Goal: Navigation & Orientation: Go to known website

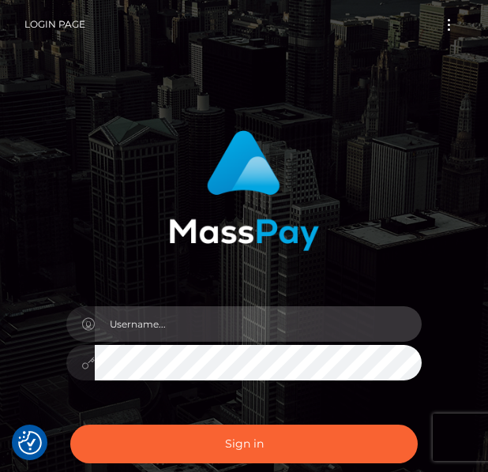
click at [291, 325] on input "text" at bounding box center [258, 324] width 327 height 36
paste input "[EMAIL_ADDRESS][DOMAIN_NAME]"
type input "[EMAIL_ADDRESS][DOMAIN_NAME]"
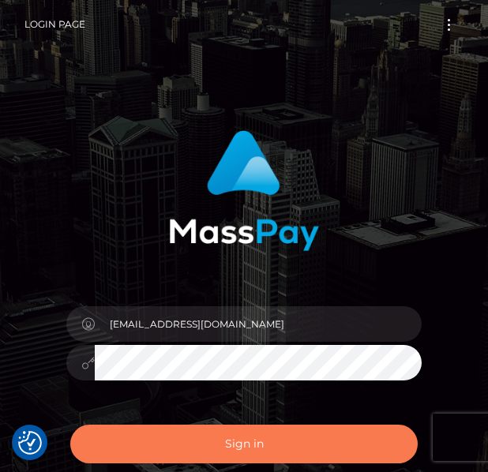
click at [181, 447] on button "Sign in" at bounding box center [244, 444] width 348 height 39
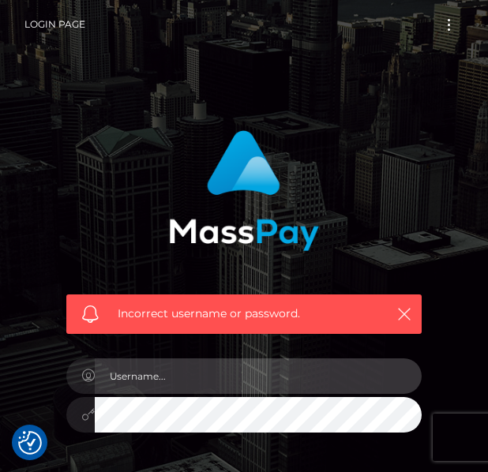
click at [246, 378] on input "text" at bounding box center [258, 377] width 327 height 36
drag, startPoint x: 246, startPoint y: 378, endPoint x: 170, endPoint y: 375, distance: 75.9
click at [170, 375] on input "text" at bounding box center [258, 377] width 327 height 36
paste input "patipatikenji@docomo.ne.jp"
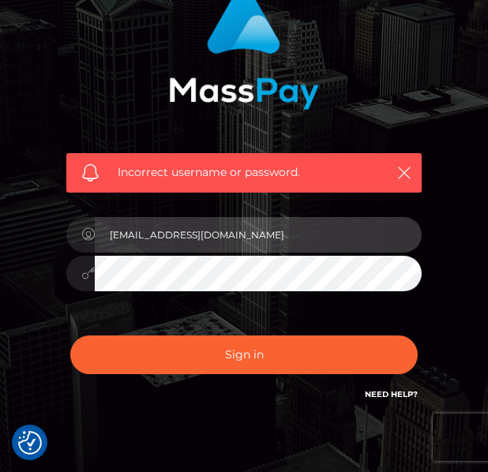
scroll to position [158, 0]
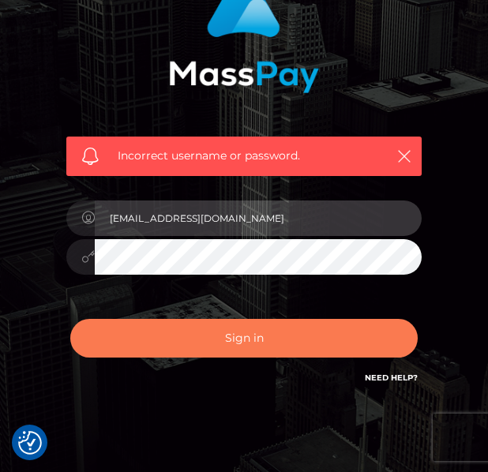
type input "patipatikenji@docomo.ne.jp"
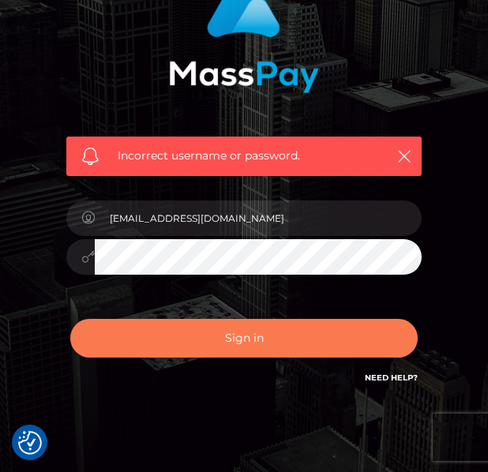
click at [226, 329] on button "Sign in" at bounding box center [244, 338] width 348 height 39
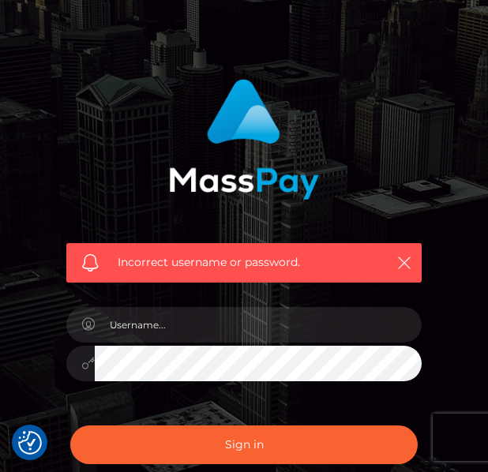
scroll to position [79, 0]
